Goal: Task Accomplishment & Management: Use online tool/utility

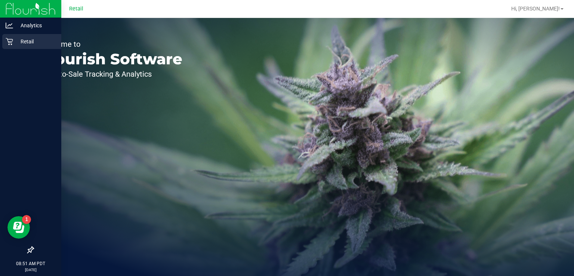
click at [11, 40] on icon at bounding box center [9, 41] width 7 height 7
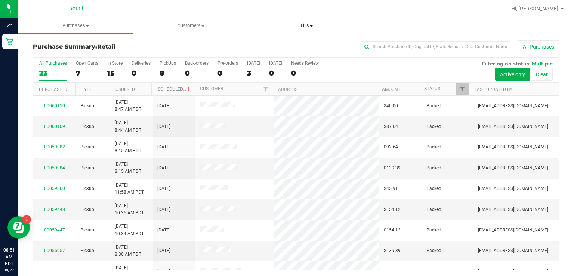
click at [317, 27] on span "Tills" at bounding box center [306, 25] width 115 height 7
click at [282, 46] on span "Manage tills" at bounding box center [273, 45] width 50 height 6
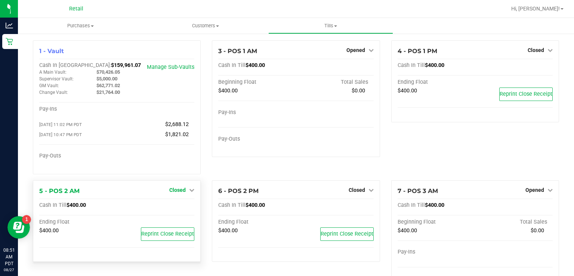
click at [192, 192] on icon at bounding box center [191, 189] width 5 height 5
click at [179, 208] on link "Open Till" at bounding box center [177, 205] width 20 height 6
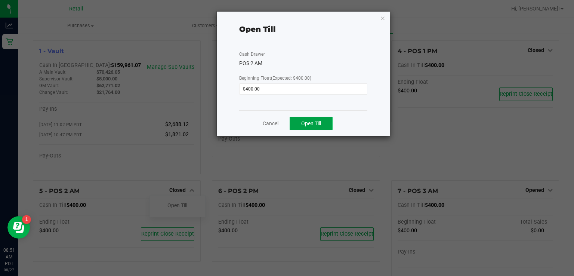
click at [319, 124] on span "Open Till" at bounding box center [311, 123] width 20 height 6
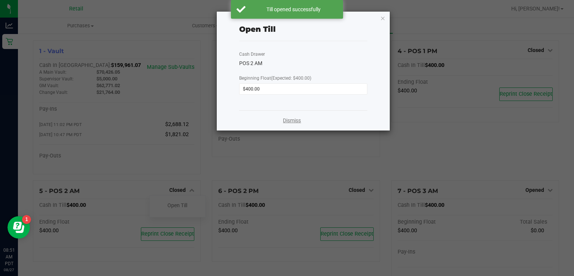
click at [298, 120] on link "Dismiss" at bounding box center [292, 121] width 18 height 8
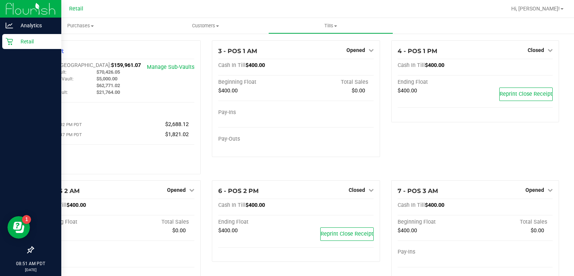
click at [13, 49] on link "Retail" at bounding box center [30, 42] width 61 height 16
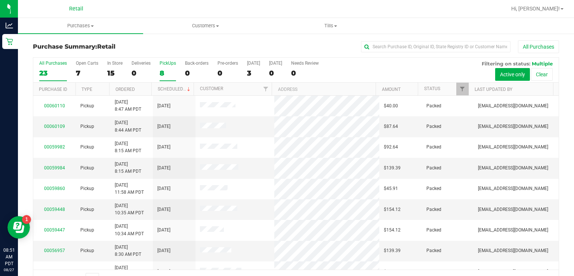
click at [170, 63] on div "PickUps" at bounding box center [168, 63] width 16 height 5
click at [0, 0] on input "PickUps 8" at bounding box center [0, 0] width 0 height 0
click at [164, 63] on div "PickUps" at bounding box center [168, 63] width 16 height 5
click at [0, 0] on input "PickUps 8" at bounding box center [0, 0] width 0 height 0
